Goal: Transaction & Acquisition: Book appointment/travel/reservation

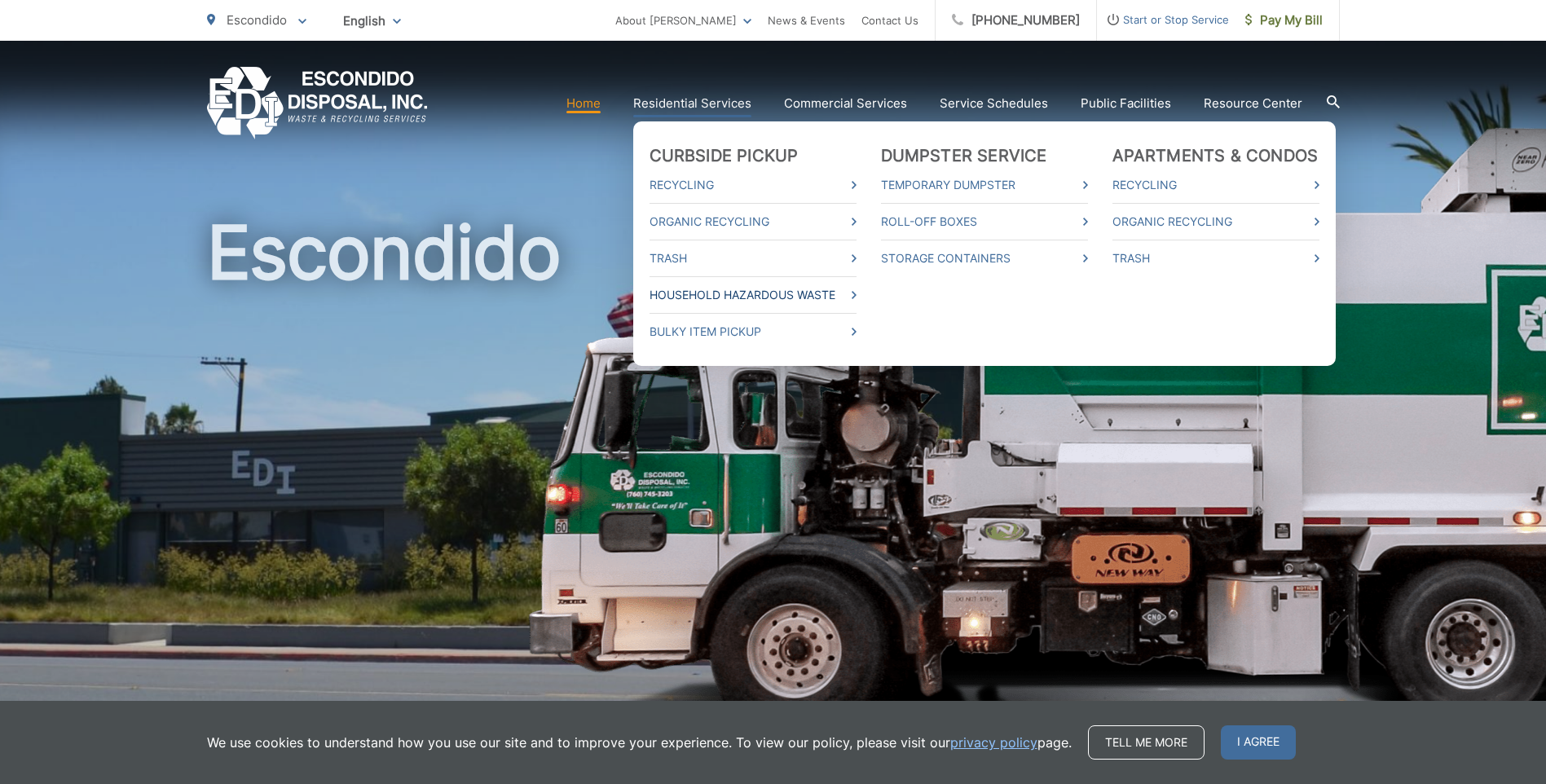
click at [699, 290] on link "Household Hazardous Waste" at bounding box center [752, 295] width 207 height 20
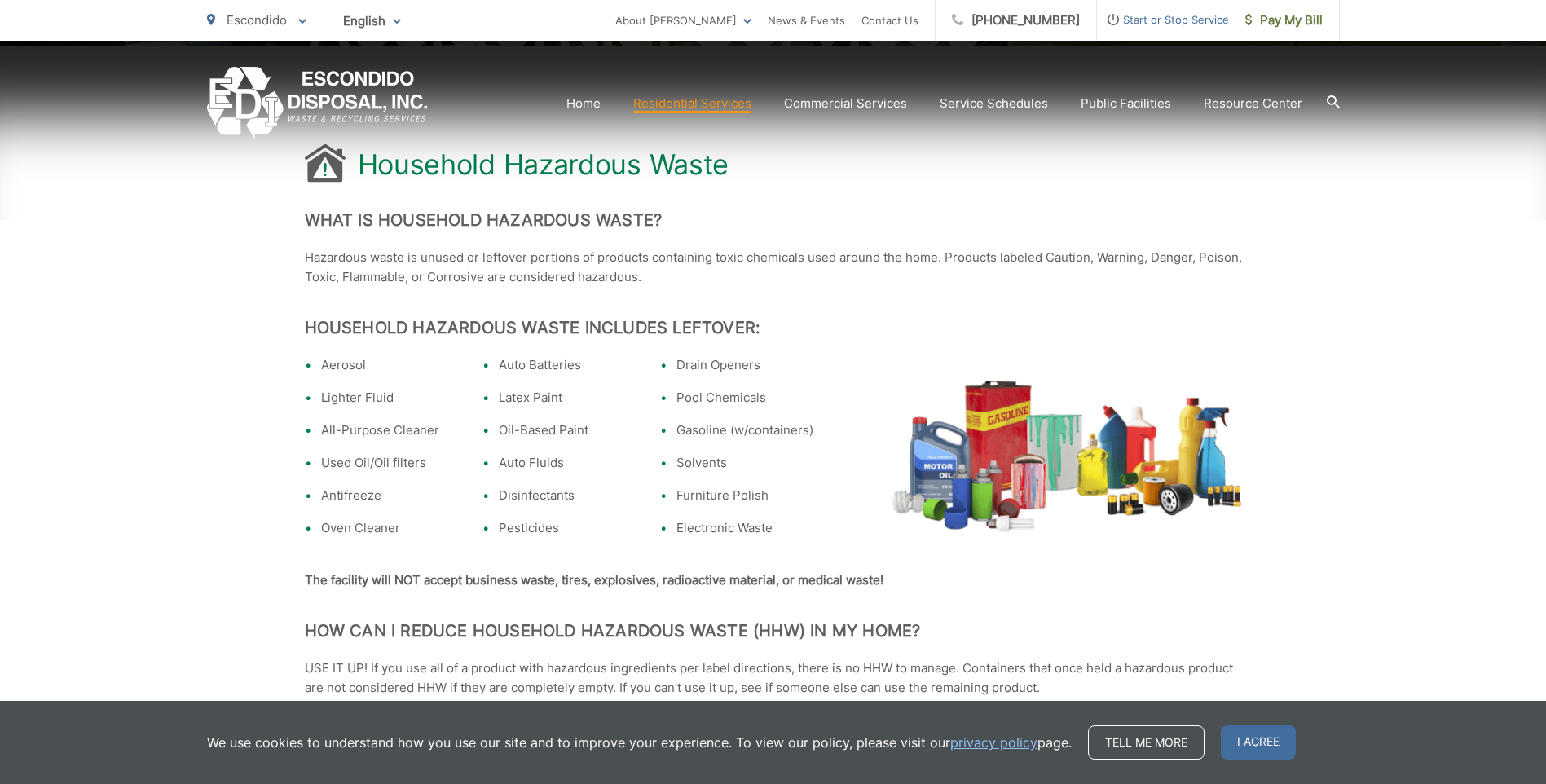
scroll to position [326, 0]
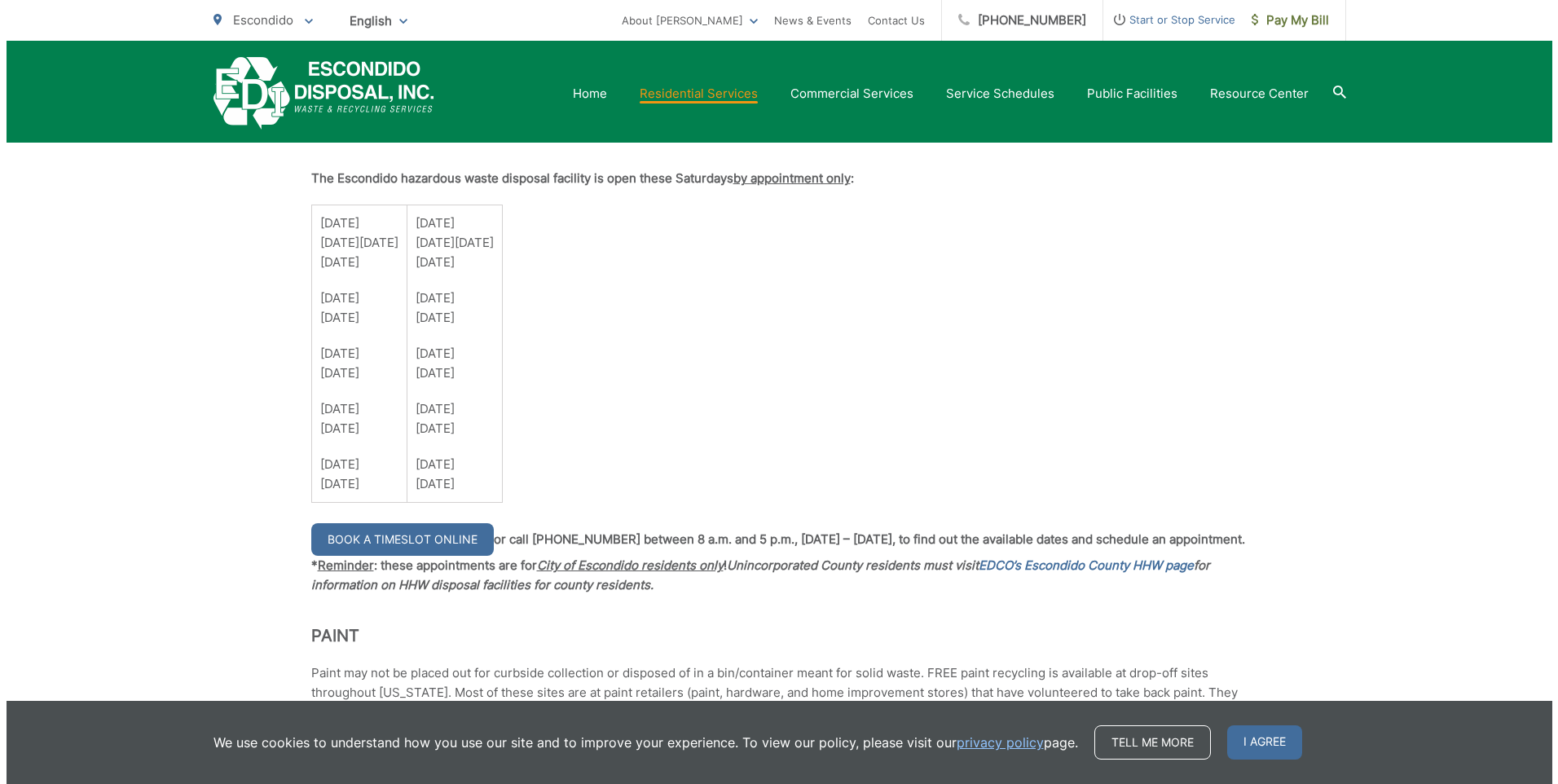
scroll to position [1141, 0]
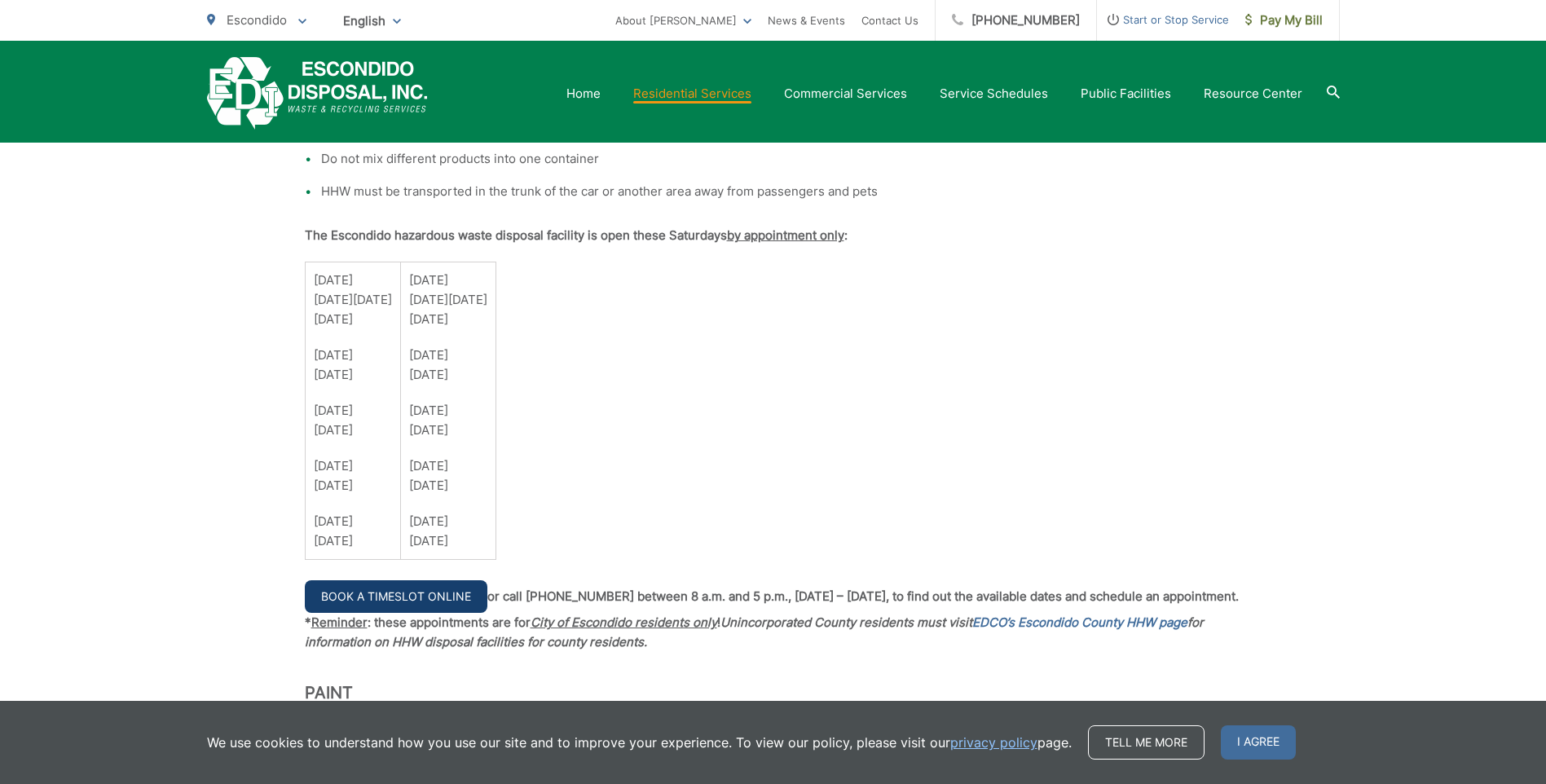
click at [401, 597] on link "Book a Timeslot Online" at bounding box center [396, 597] width 183 height 33
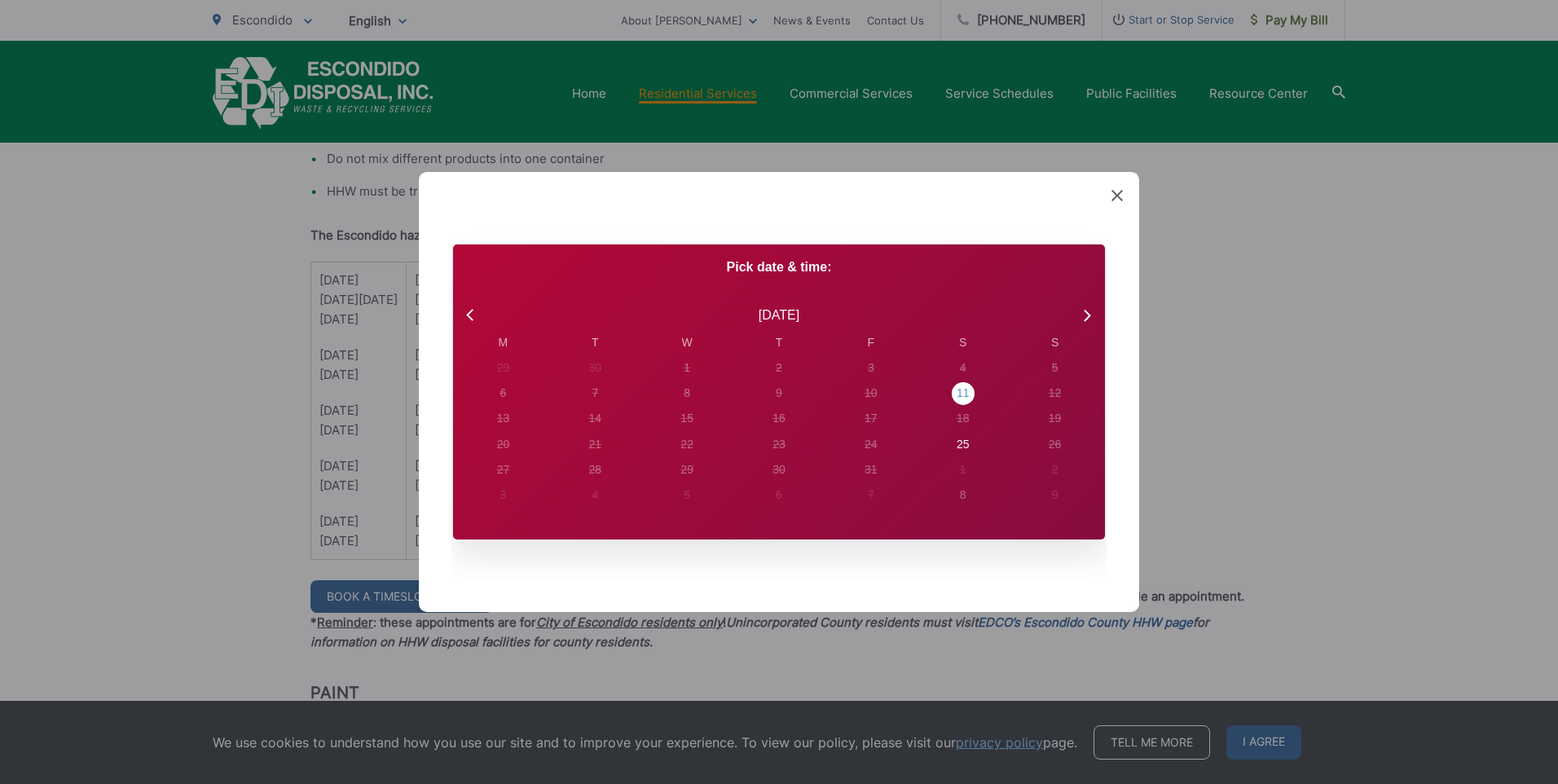
click at [957, 397] on div "11" at bounding box center [963, 393] width 13 height 17
radio input "true"
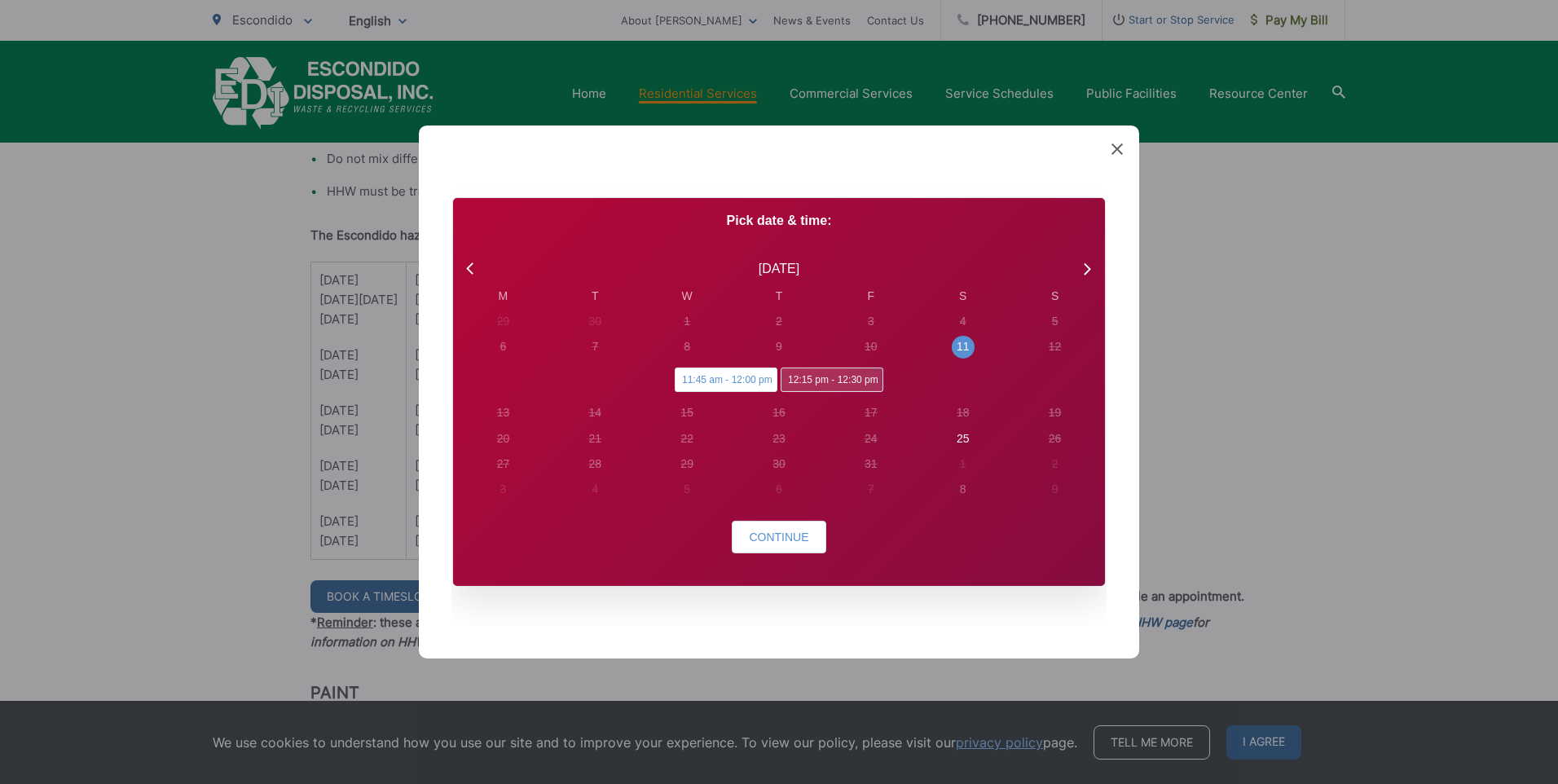
click at [825, 375] on span "12:15 pm - 12:30 pm" at bounding box center [832, 380] width 103 height 24
click at [791, 375] on input "12:15 pm - 12:30 pm" at bounding box center [786, 373] width 10 height 10
radio input "true"
radio input "false"
click at [774, 524] on button "Continue" at bounding box center [778, 537] width 94 height 33
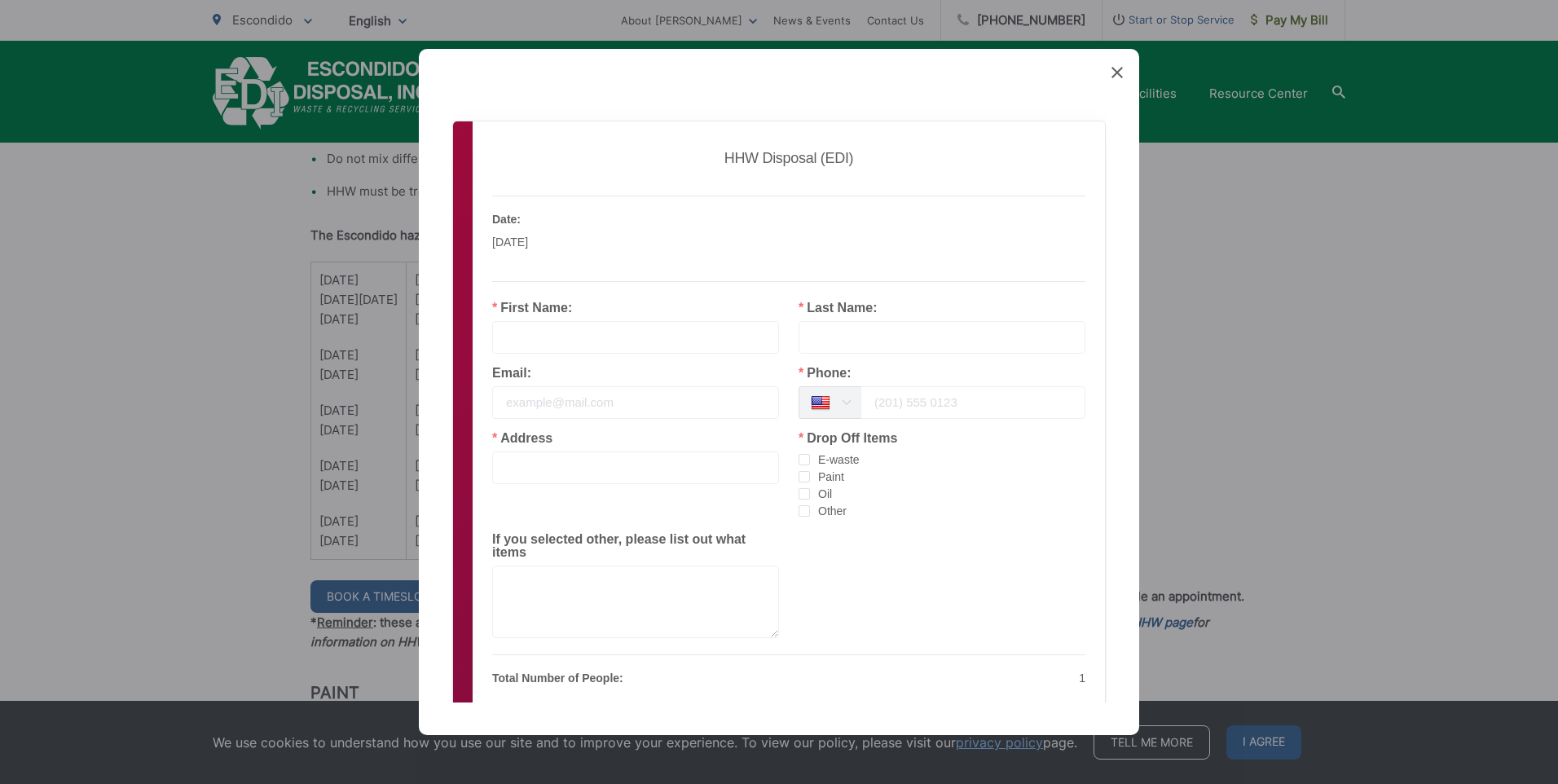
click at [551, 330] on input "text" at bounding box center [636, 337] width 287 height 33
type input "Todd"
type input "Ehrhardt"
type input "todd.ehrhardt@gmail.com"
type input "1058 Camellia St"
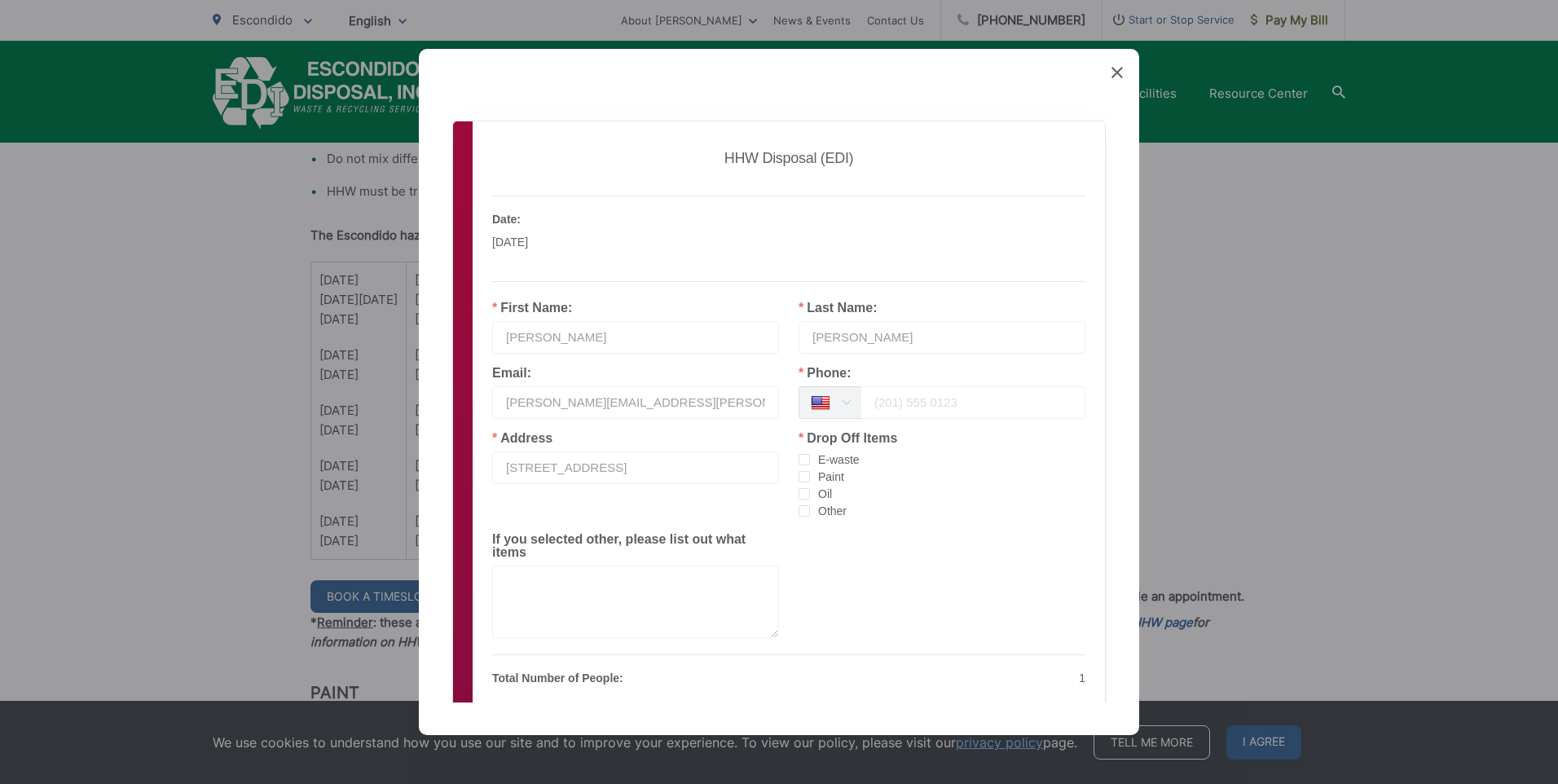
drag, startPoint x: 662, startPoint y: 407, endPoint x: 485, endPoint y: 385, distance: 178.4
click at [485, 385] on div "Email: todd.ehrhardt@gmail.com" at bounding box center [636, 399] width 307 height 65
type input "7606708159"
click at [799, 461] on span "checkbox-group" at bounding box center [804, 459] width 11 height 11
click at [810, 454] on input "E-waste" at bounding box center [810, 454] width 0 height 0
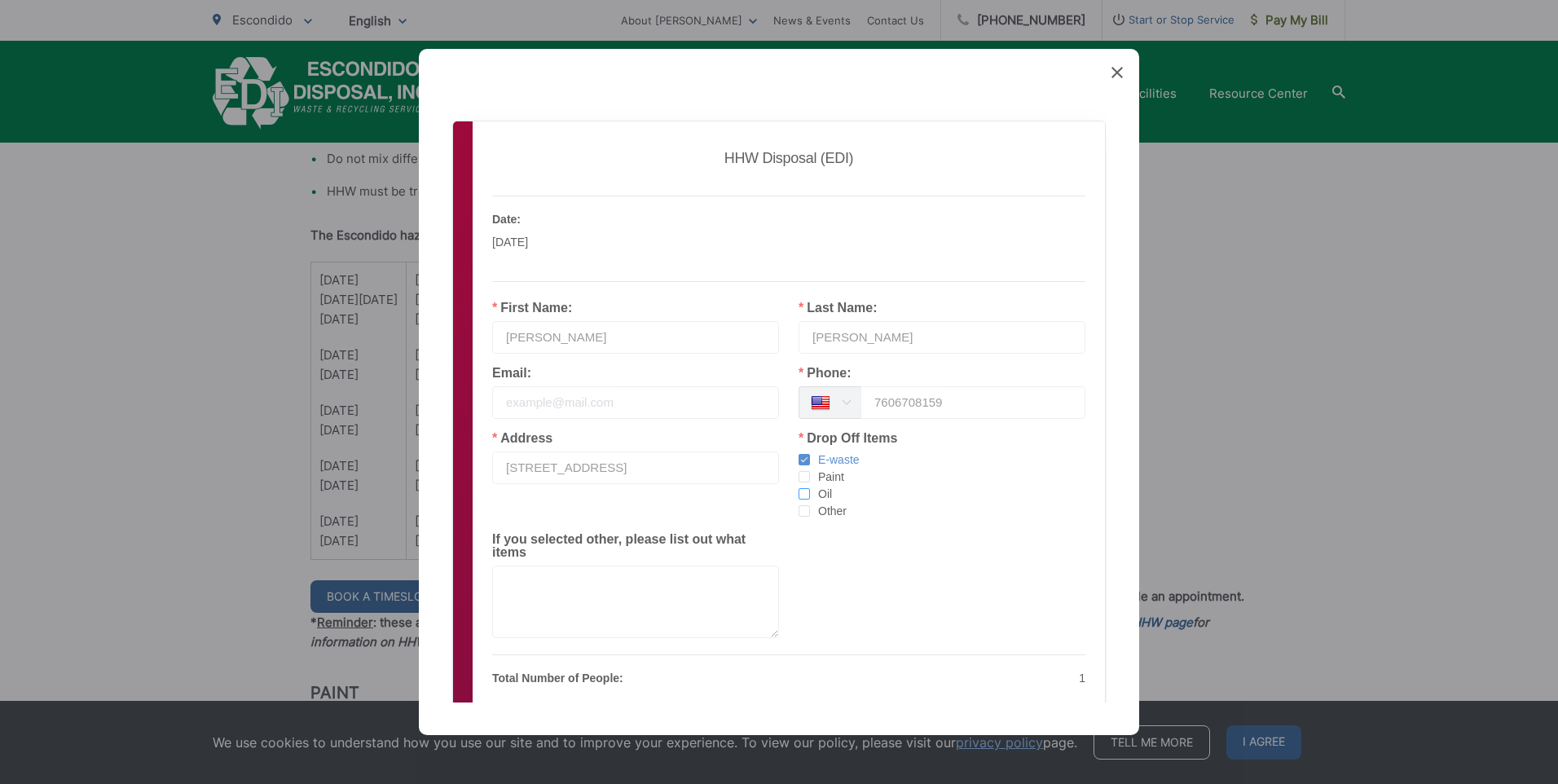
click at [800, 497] on span "checkbox-group" at bounding box center [804, 493] width 11 height 11
click at [810, 488] on input "Oil" at bounding box center [810, 488] width 0 height 0
click at [801, 514] on span "checkbox-group" at bounding box center [804, 510] width 11 height 11
click at [810, 505] on input "Other" at bounding box center [810, 505] width 0 height 0
drag, startPoint x: 806, startPoint y: 558, endPoint x: 686, endPoint y: 583, distance: 122.6
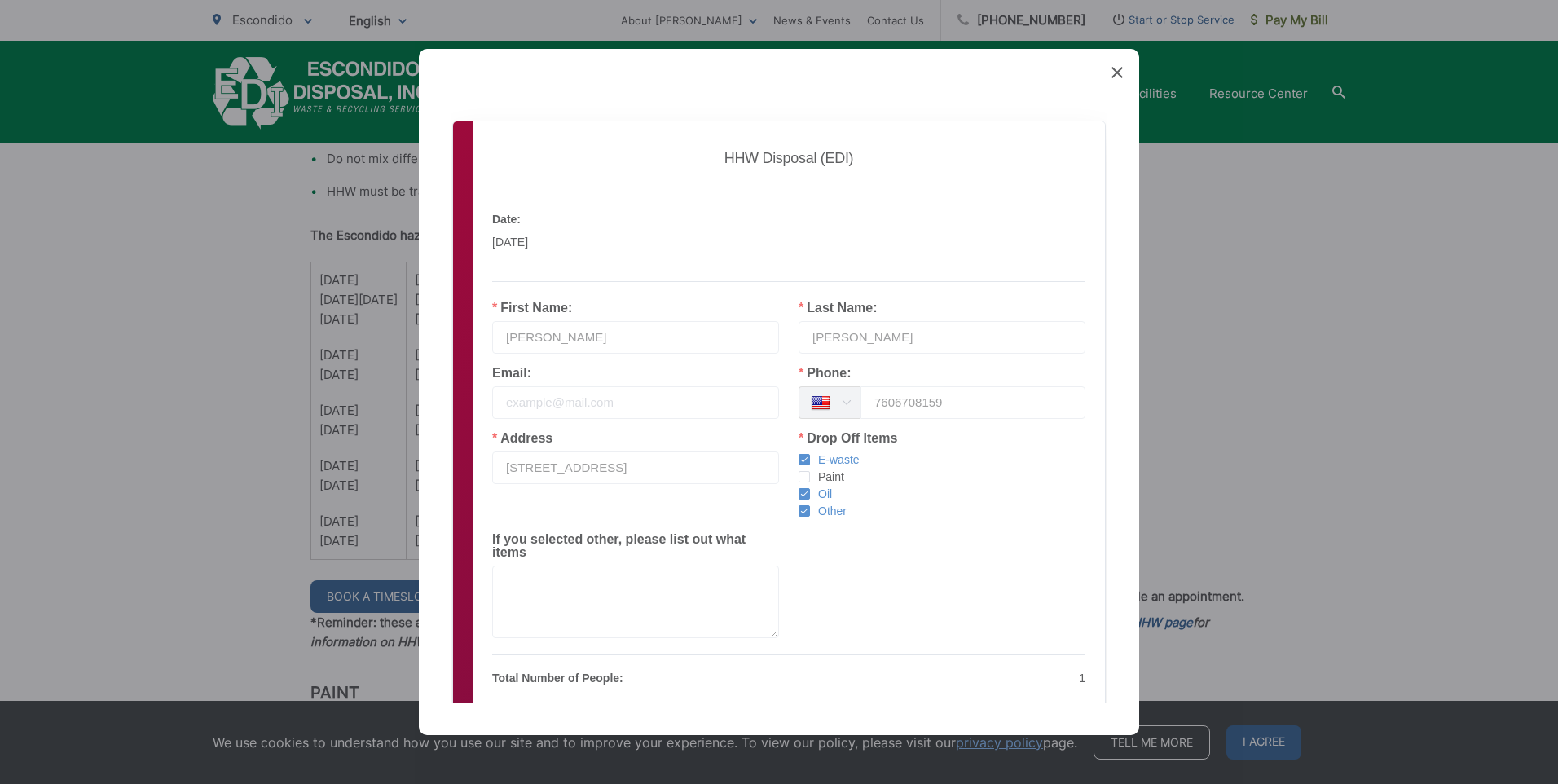
click at [806, 559] on div "Address 1058 Camellia St Drop Off Items E-waste Paint Oil Other If you selected…" at bounding box center [788, 541] width 632 height 219
click at [592, 576] on textarea at bounding box center [636, 602] width 287 height 72
type textarea "Household batteries"
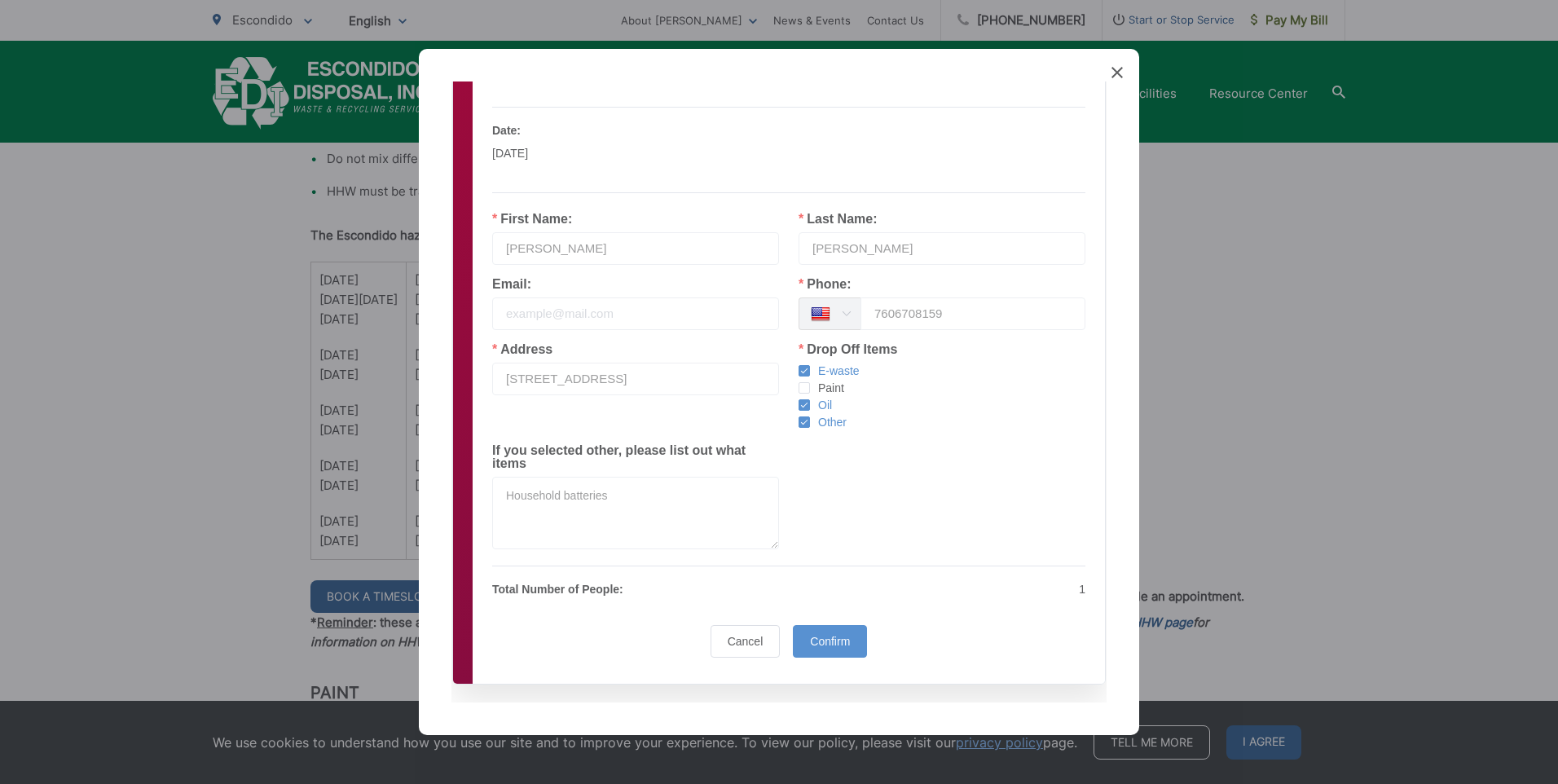
scroll to position [97, 0]
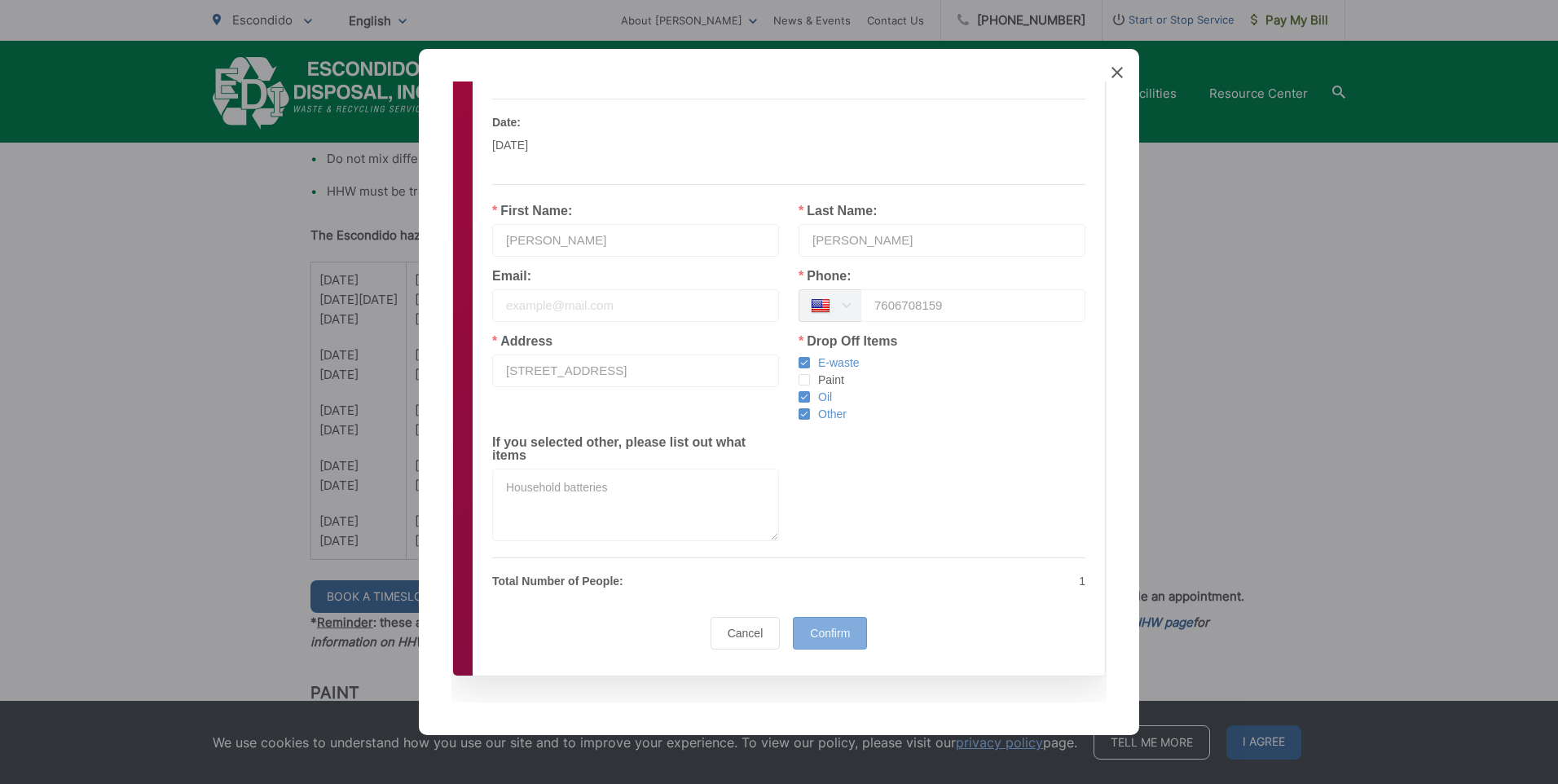
click at [822, 627] on span "Confirm" at bounding box center [830, 633] width 40 height 13
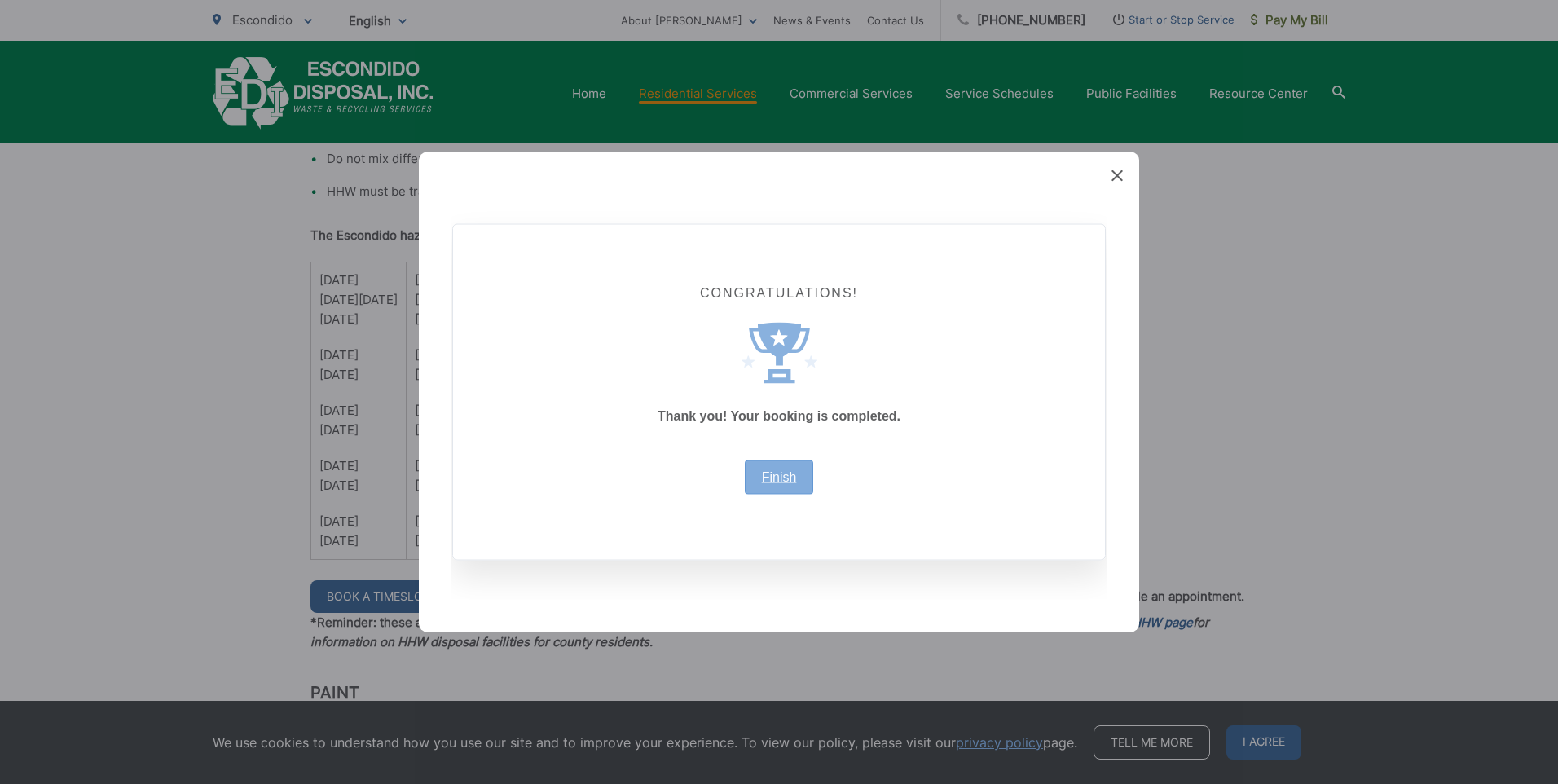
click at [782, 477] on link "Finish" at bounding box center [779, 477] width 35 height 13
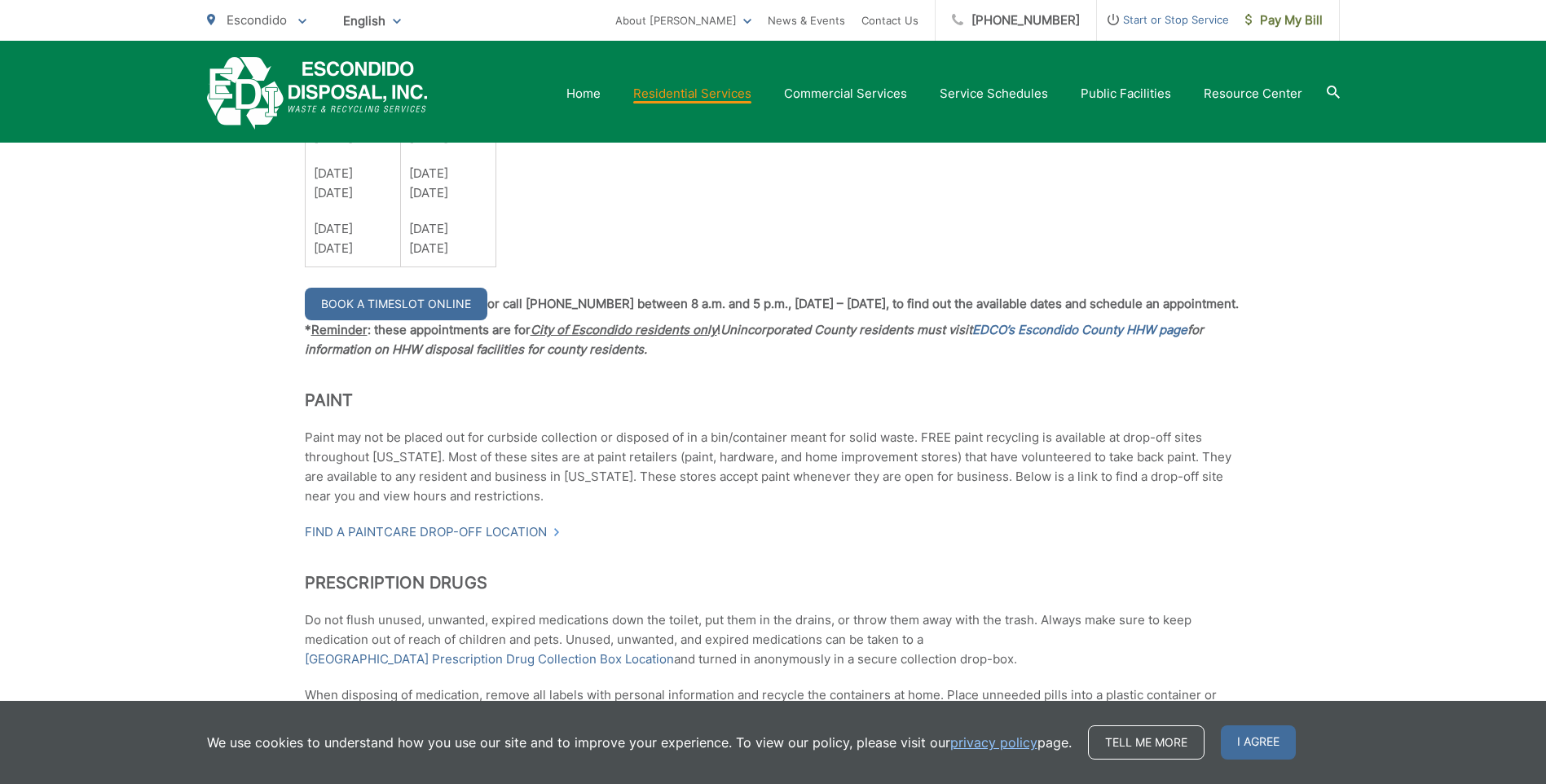
scroll to position [1465, 0]
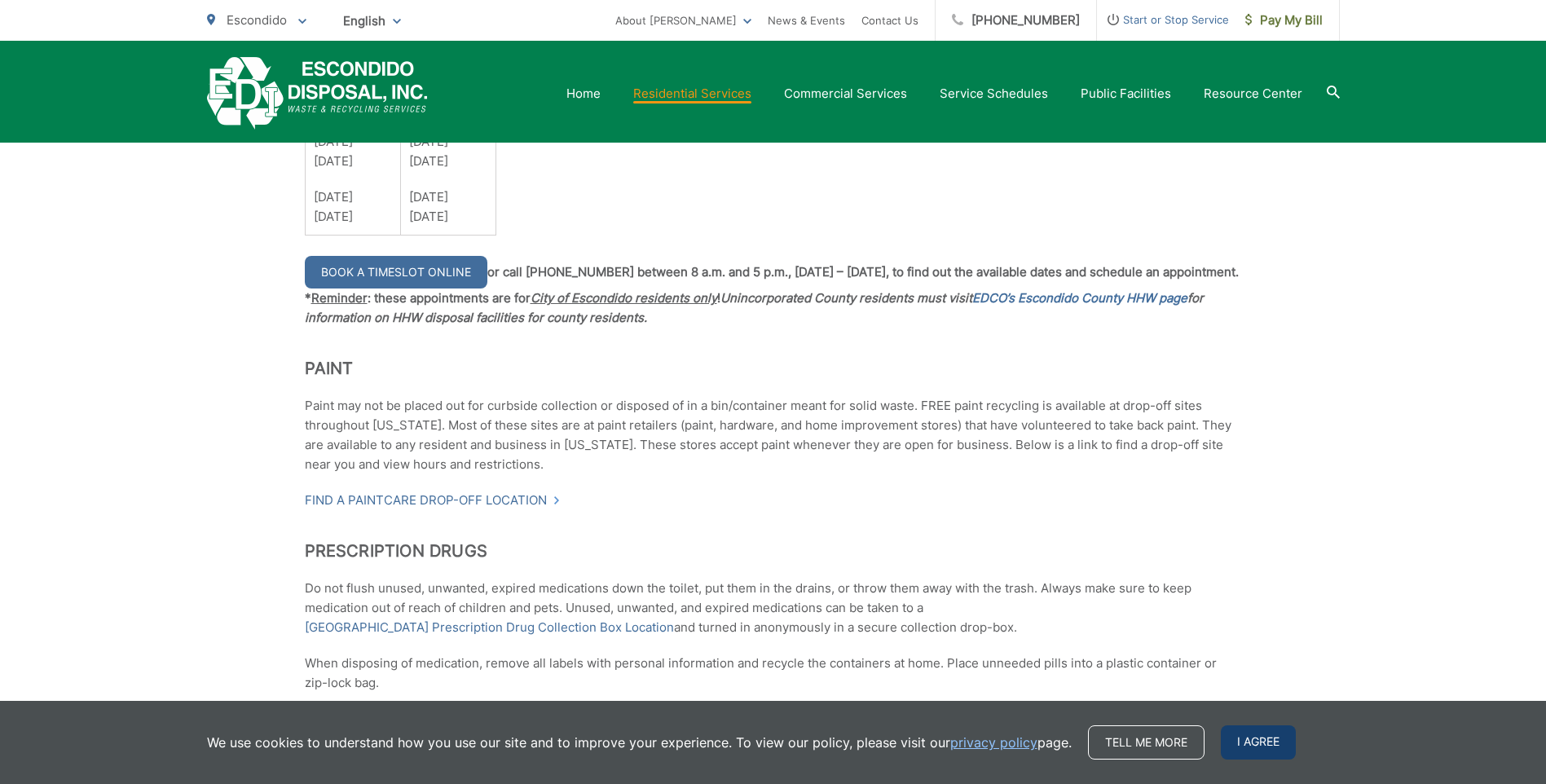
click at [1263, 750] on span "I agree" at bounding box center [1258, 743] width 75 height 34
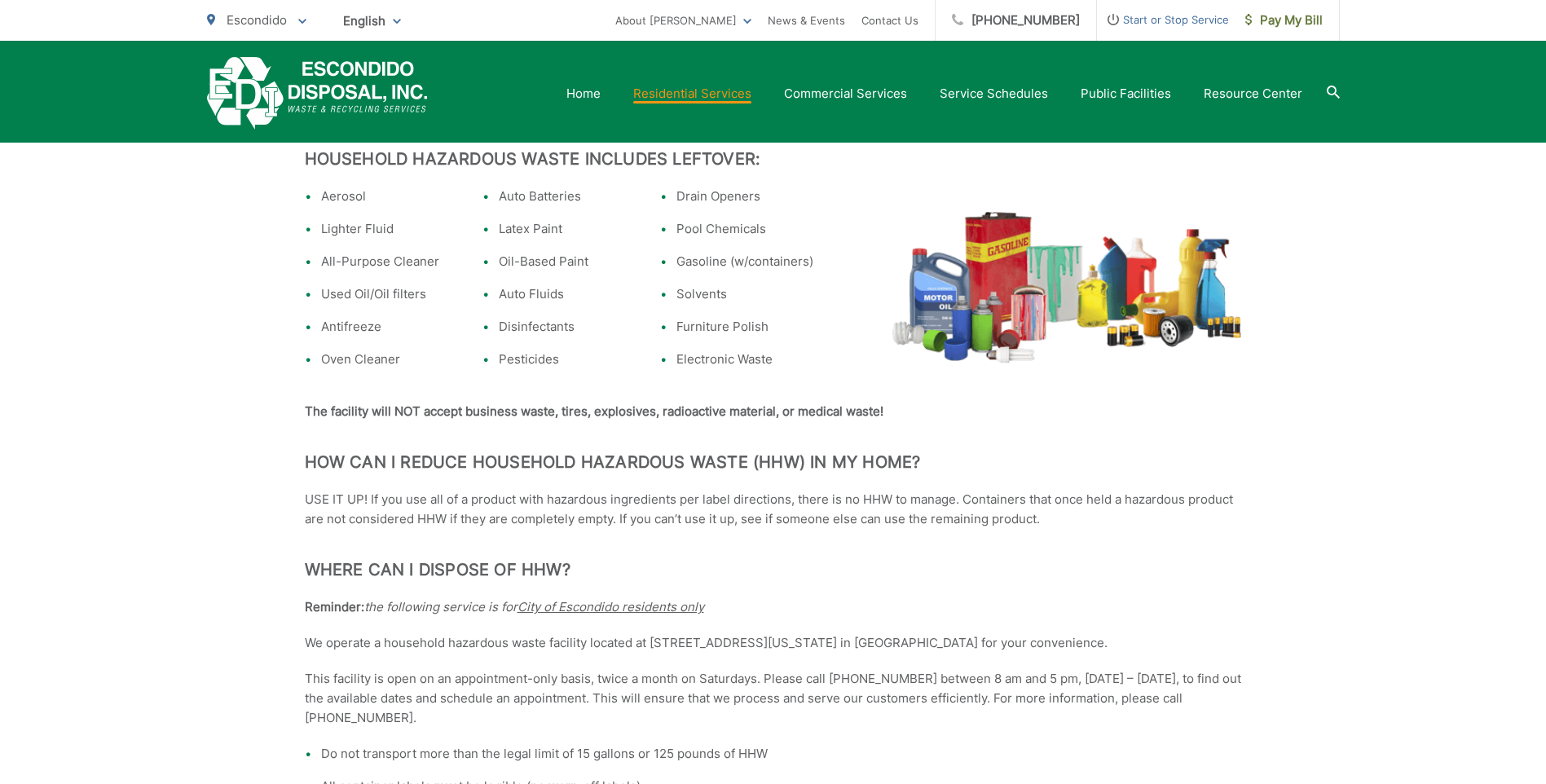
scroll to position [0, 0]
